Goal: Information Seeking & Learning: Learn about a topic

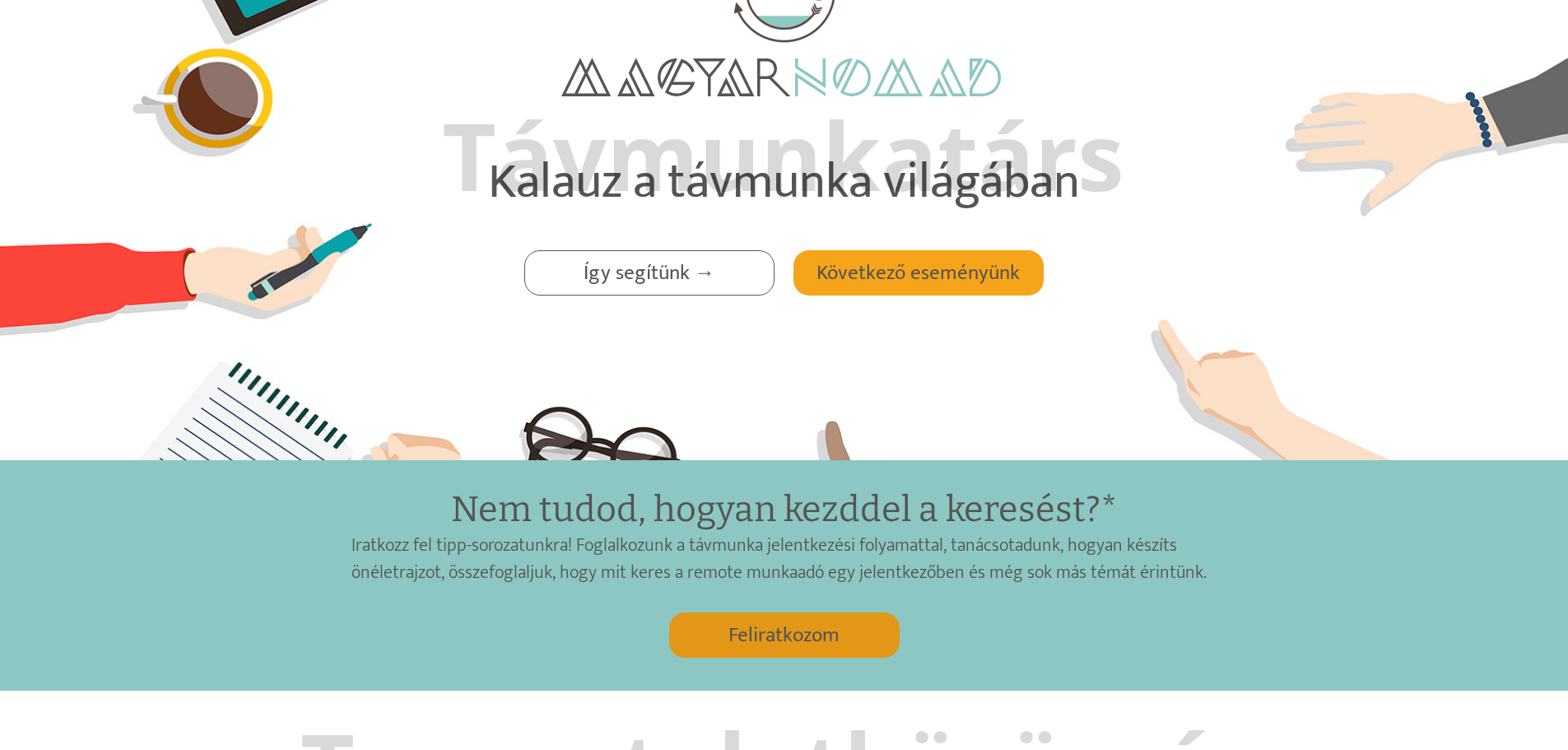
scroll to position [165, 0]
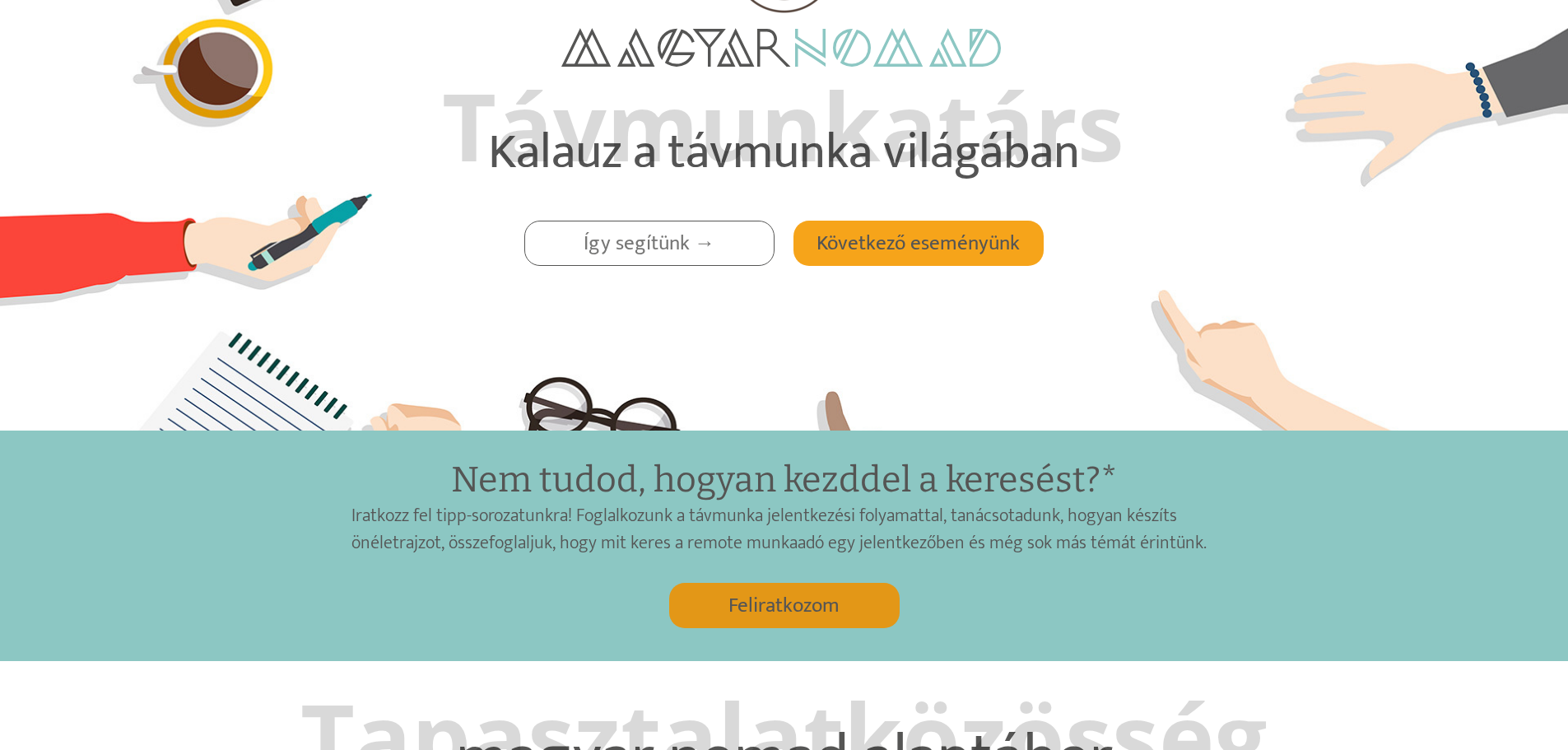
click at [738, 256] on div at bounding box center [649, 243] width 248 height 43
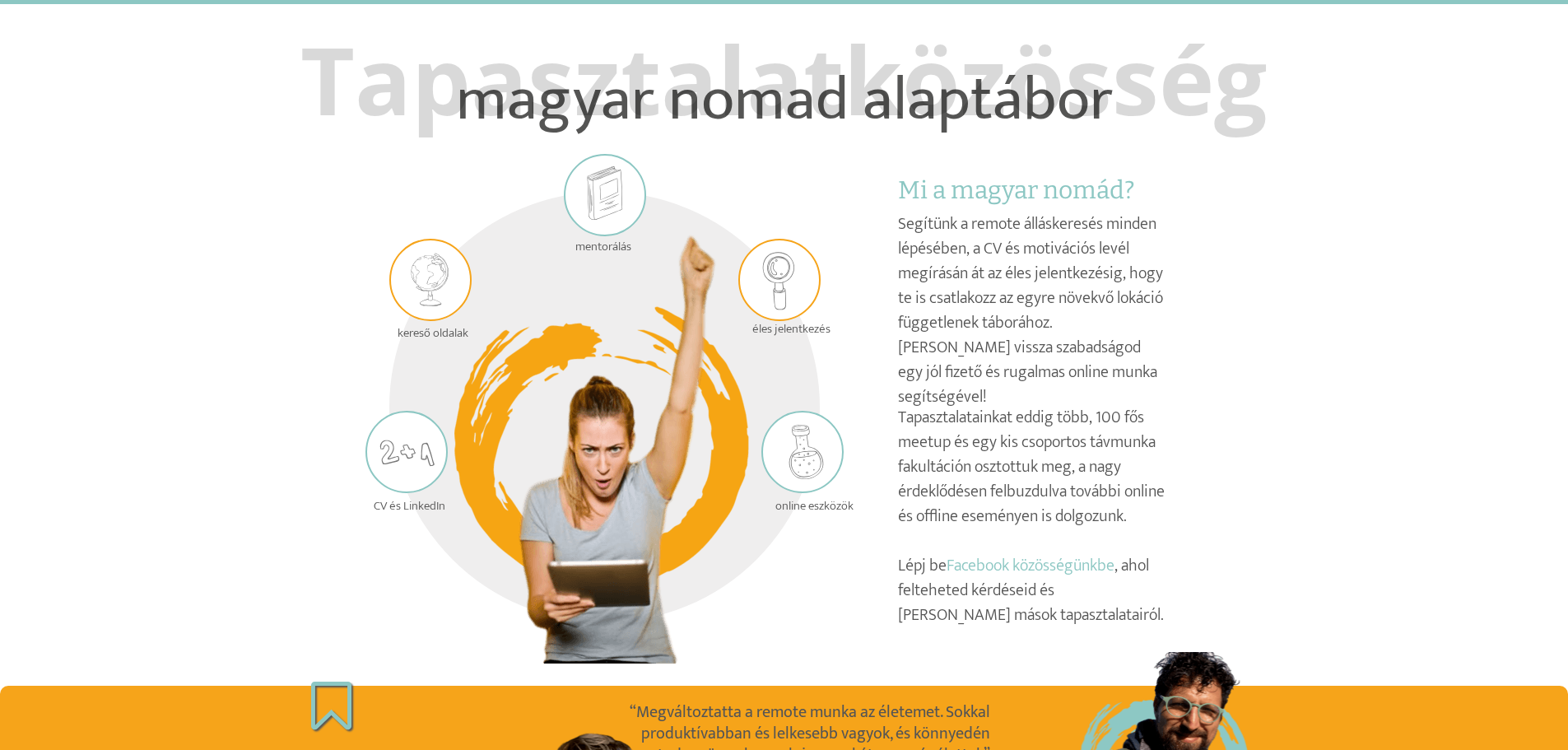
scroll to position [826, 0]
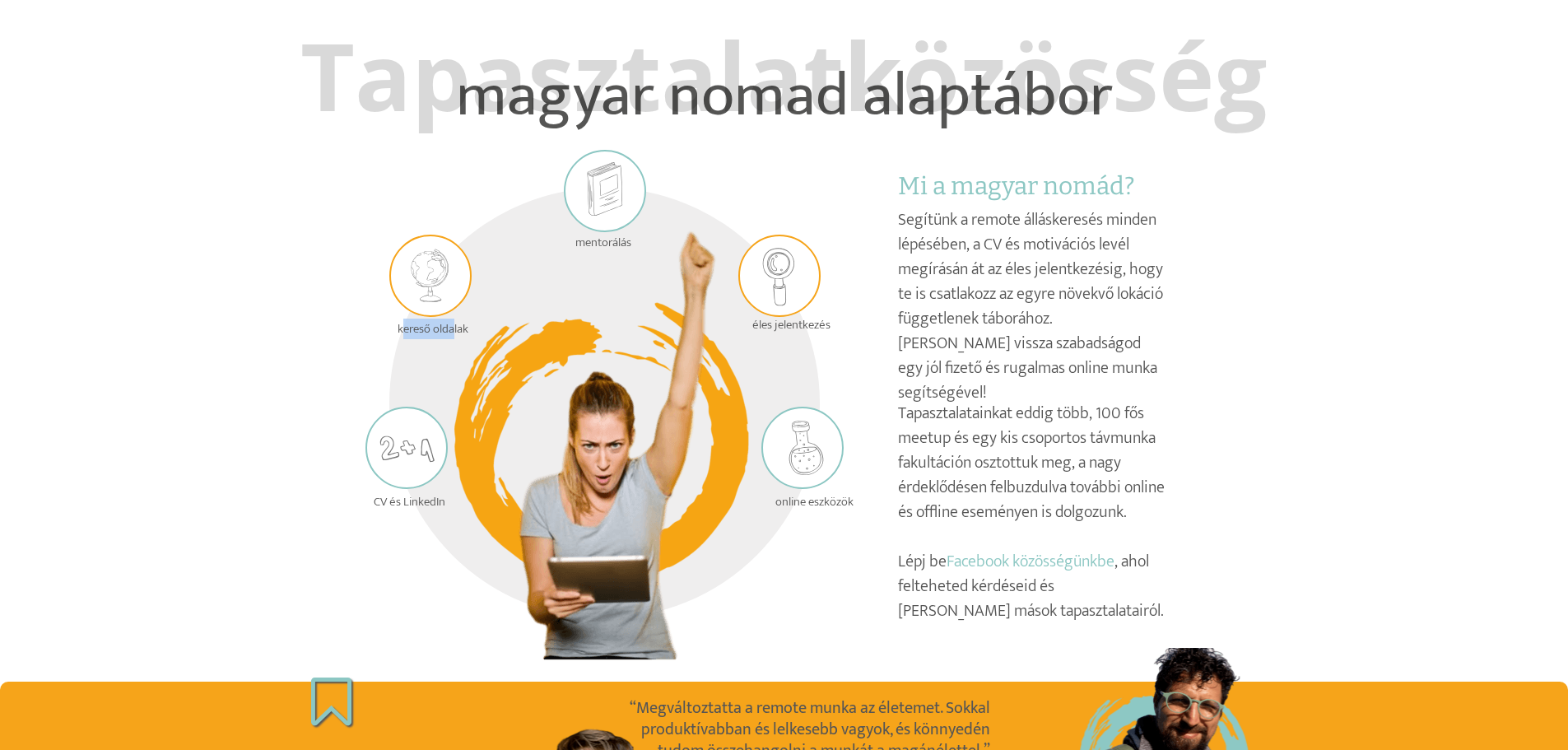
drag, startPoint x: 404, startPoint y: 334, endPoint x: 451, endPoint y: 329, distance: 47.3
click at [451, 329] on p "kereső oldalak" at bounding box center [444, 329] width 95 height 17
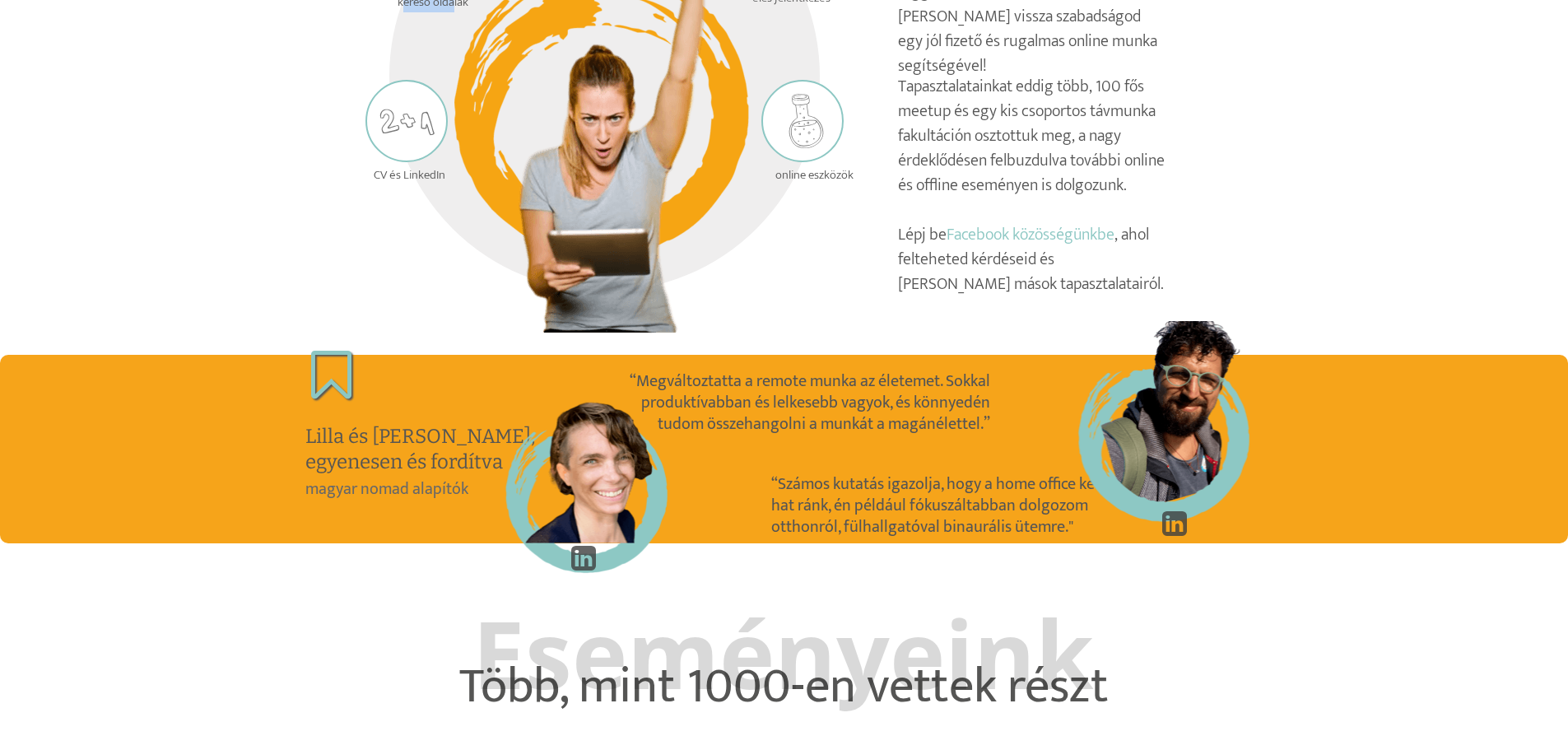
scroll to position [1484, 0]
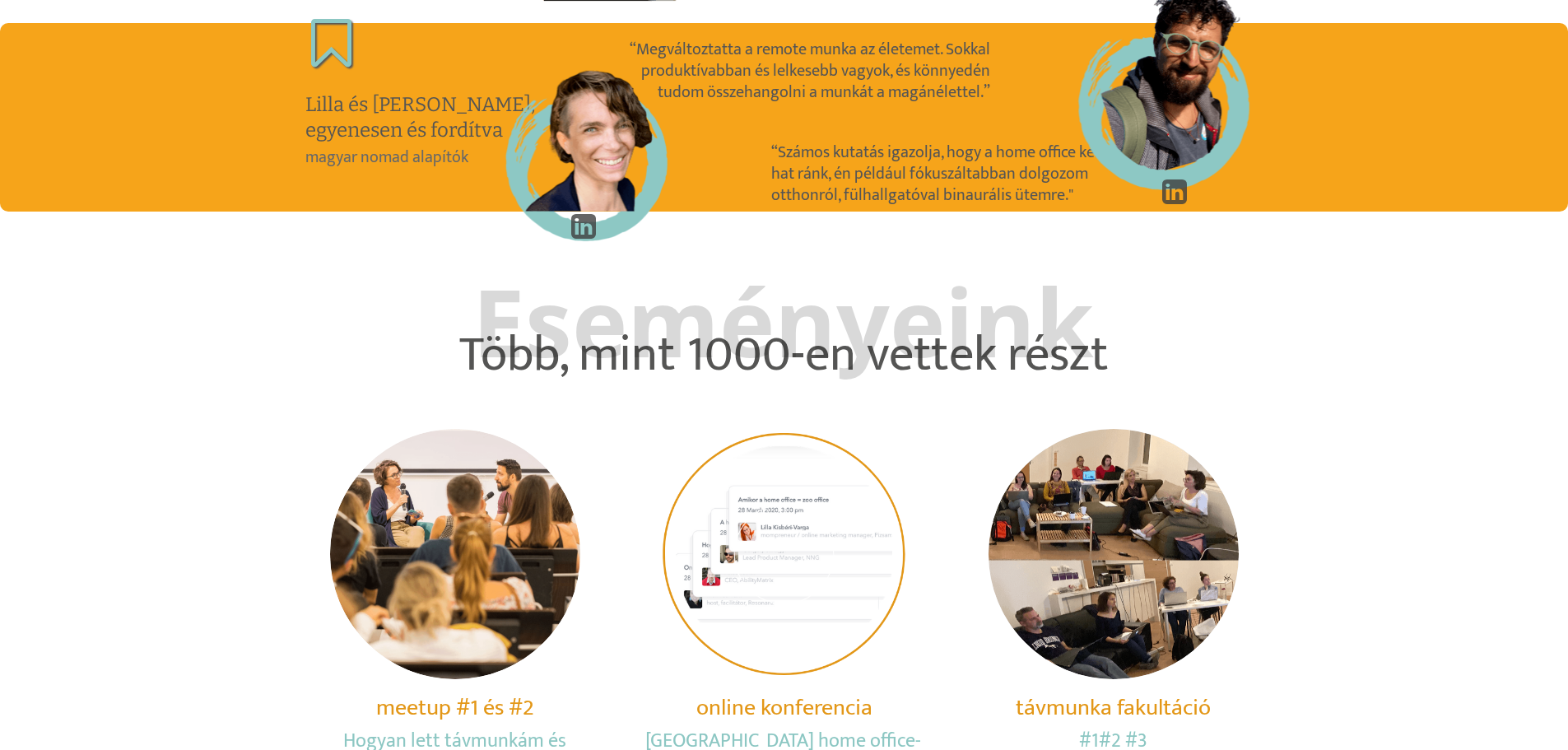
click at [831, 347] on p "Eseményeink" at bounding box center [783, 321] width 986 height 122
drag, startPoint x: 977, startPoint y: 355, endPoint x: 1008, endPoint y: 365, distance: 32.6
click at [977, 355] on p "Eseményeink" at bounding box center [783, 321] width 986 height 122
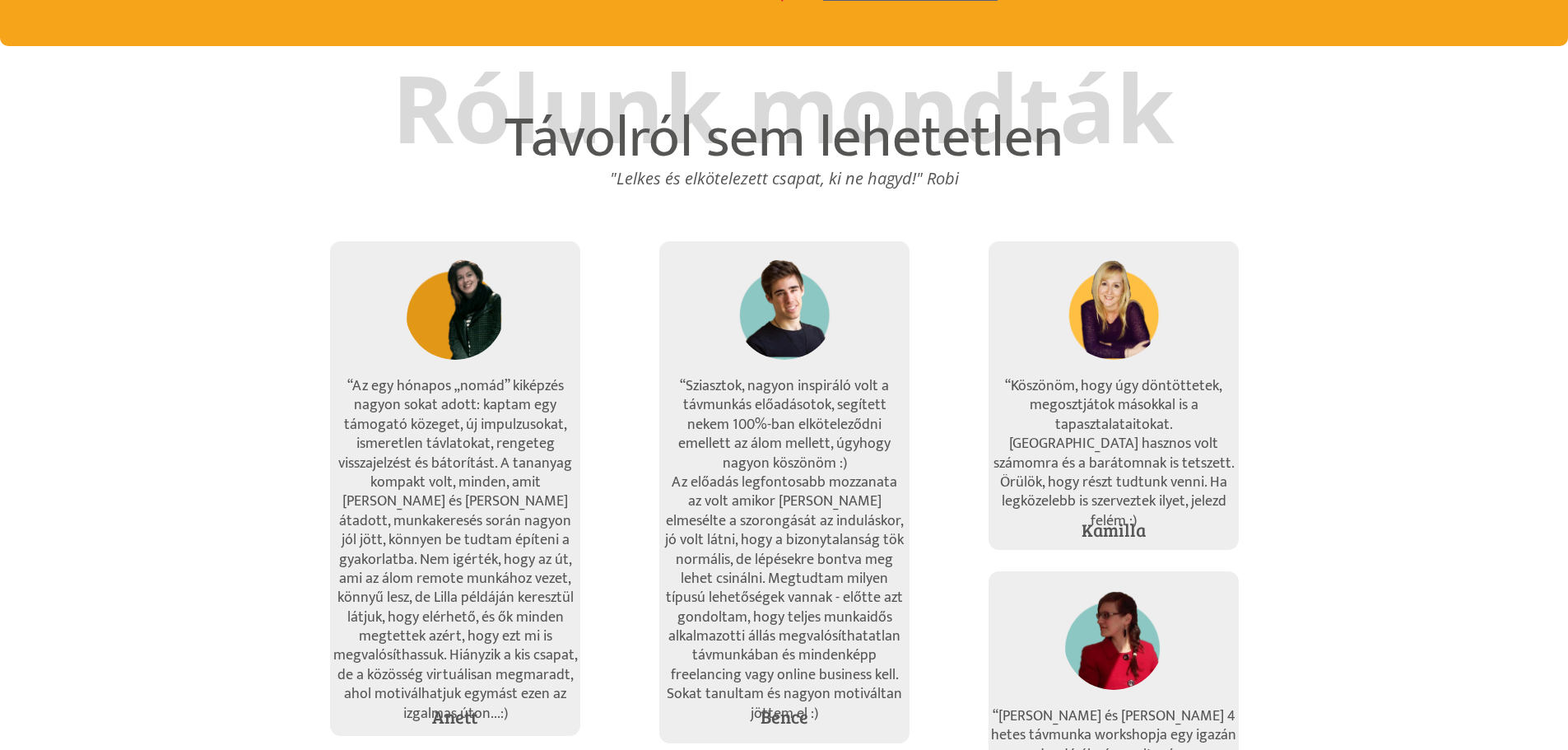
scroll to position [3296, 0]
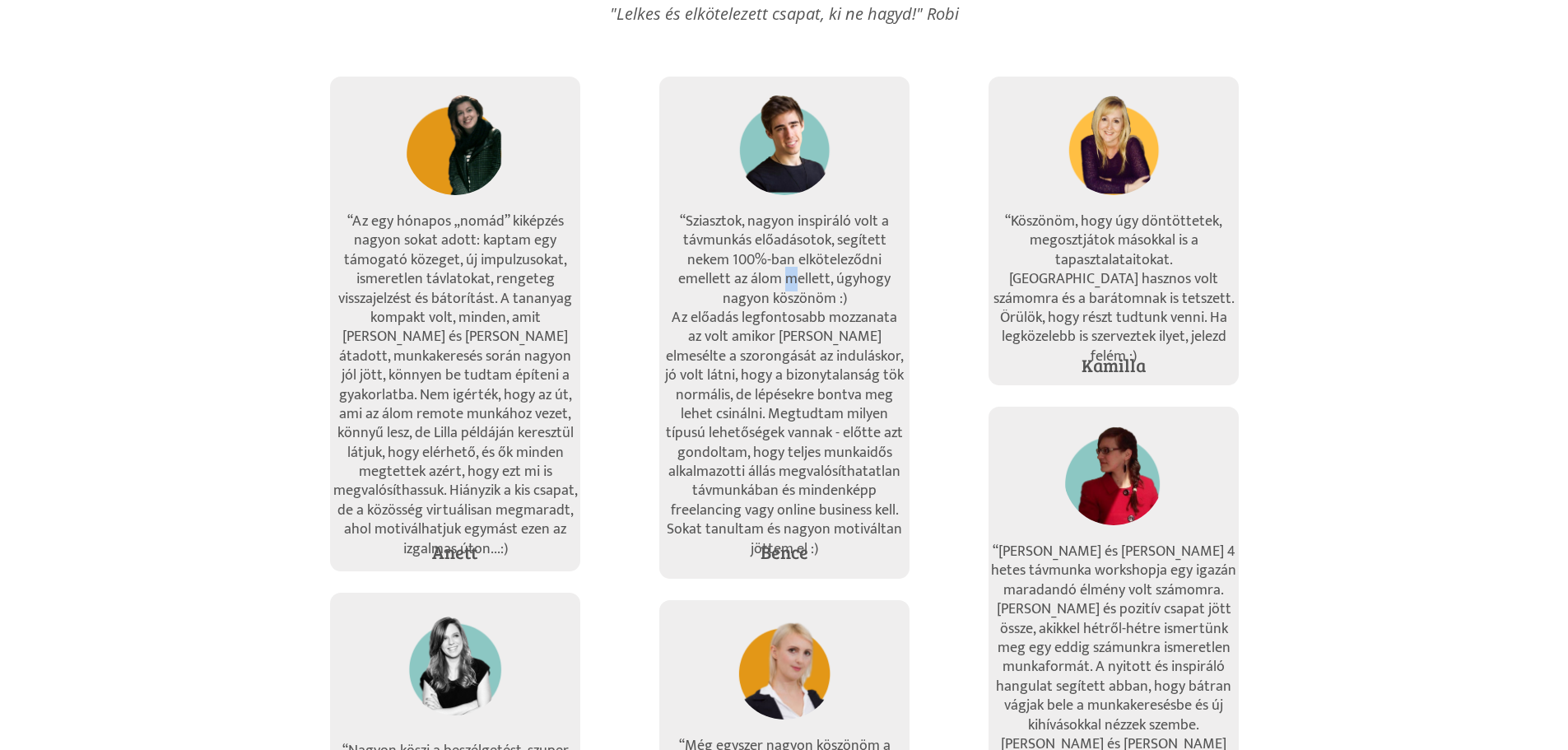
click at [758, 329] on div "“Sziasztok, nagyon inspiráló volt a távmunkás előadásotok, segített nekem 100%-…" at bounding box center [785, 376] width 247 height 328
click at [801, 421] on p "az volt amikor [PERSON_NAME] elmesélte a szorongását az induláskor, jó volt lát…" at bounding box center [785, 444] width 247 height 232
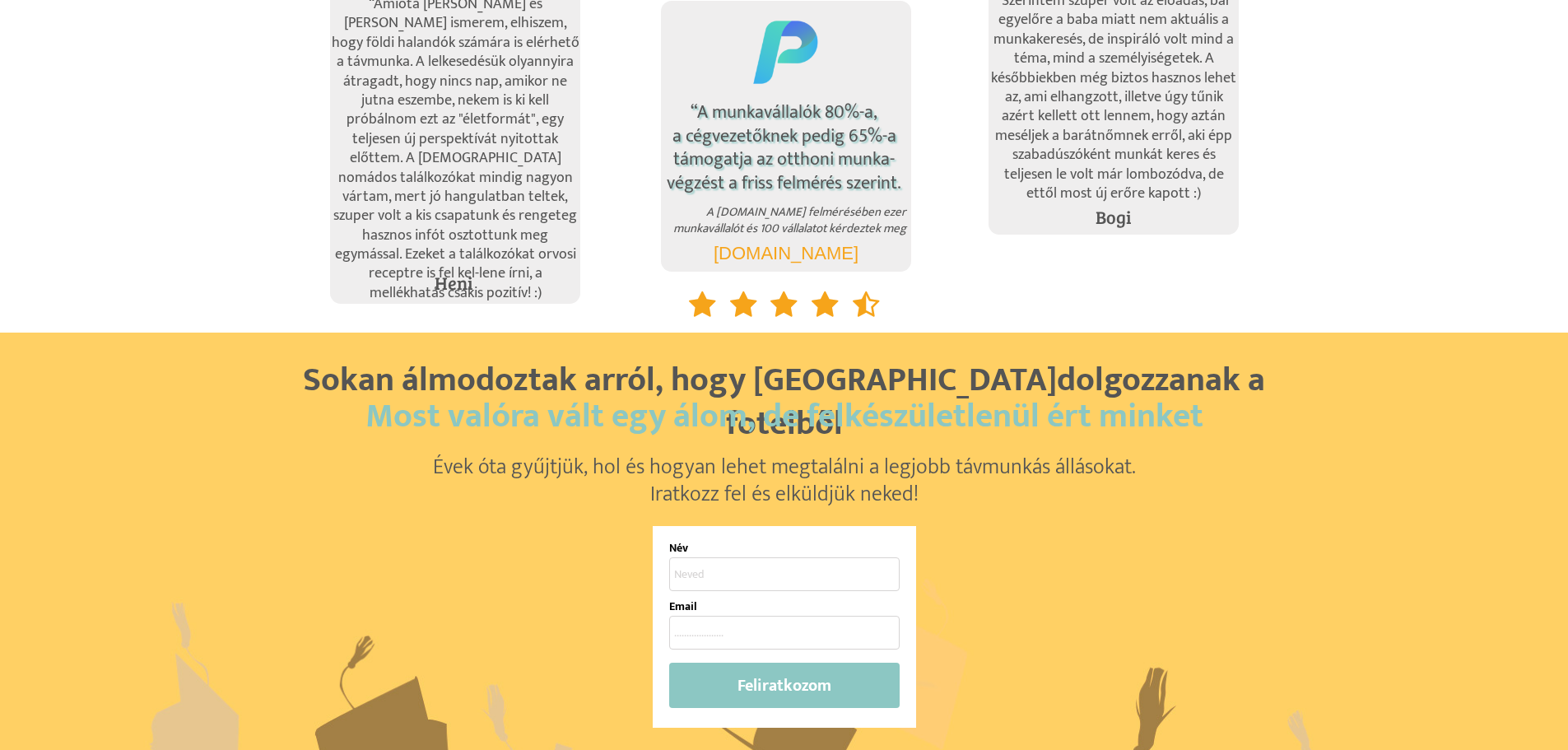
scroll to position [4117, 0]
